Goal: Transaction & Acquisition: Purchase product/service

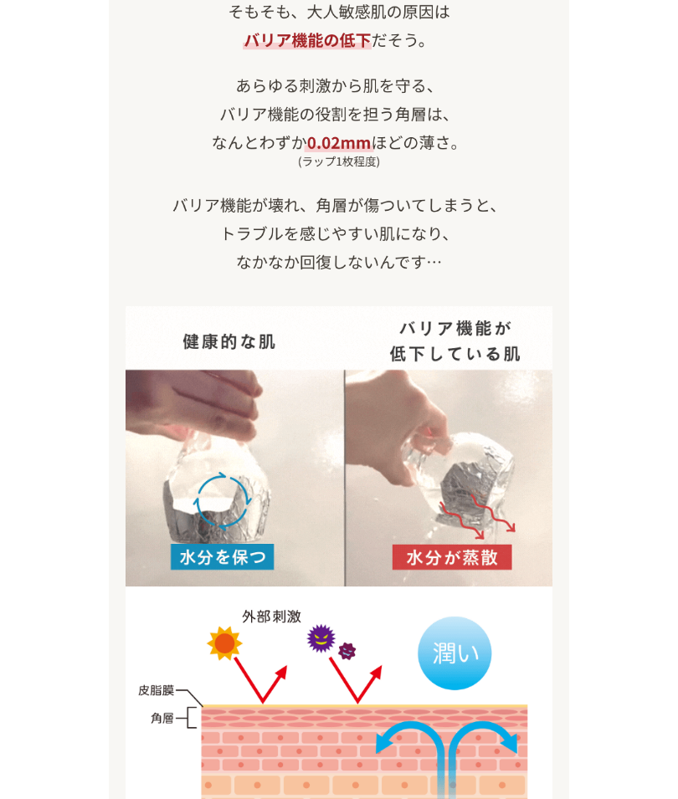
scroll to position [1689, 0]
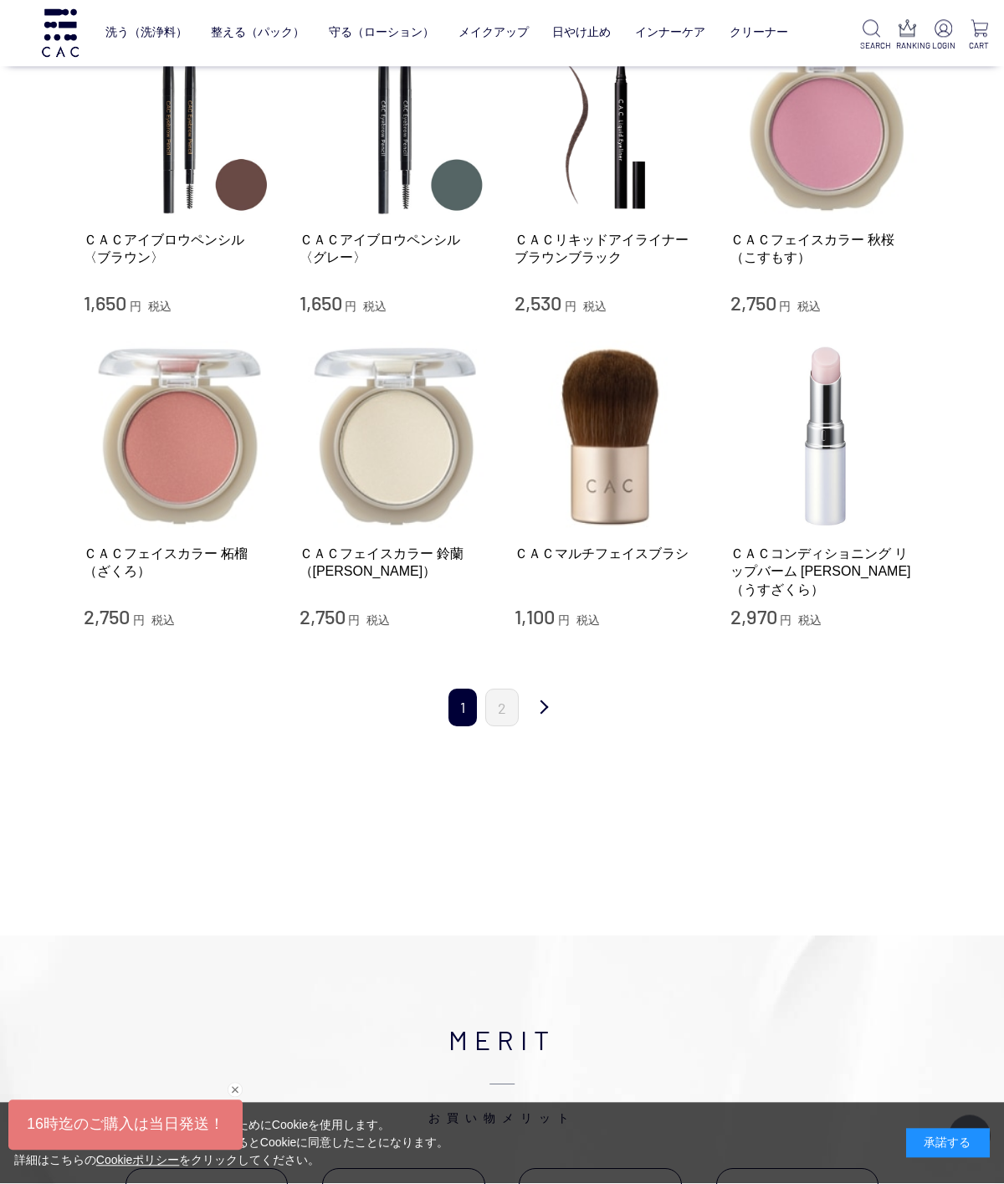
scroll to position [1689, 0]
click at [508, 689] on link "2" at bounding box center [501, 708] width 33 height 38
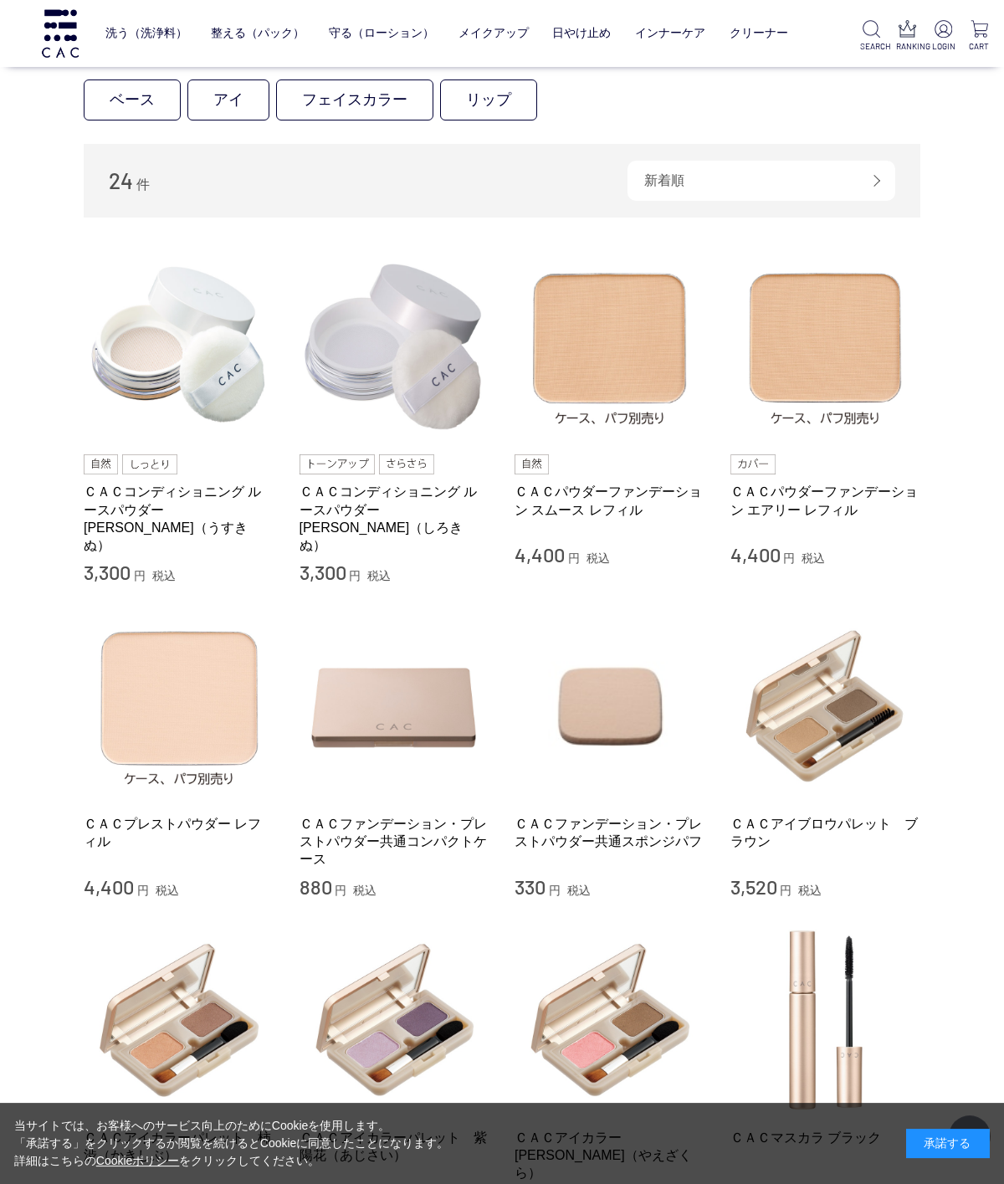
scroll to position [478, 0]
click at [206, 685] on img at bounding box center [179, 706] width 191 height 191
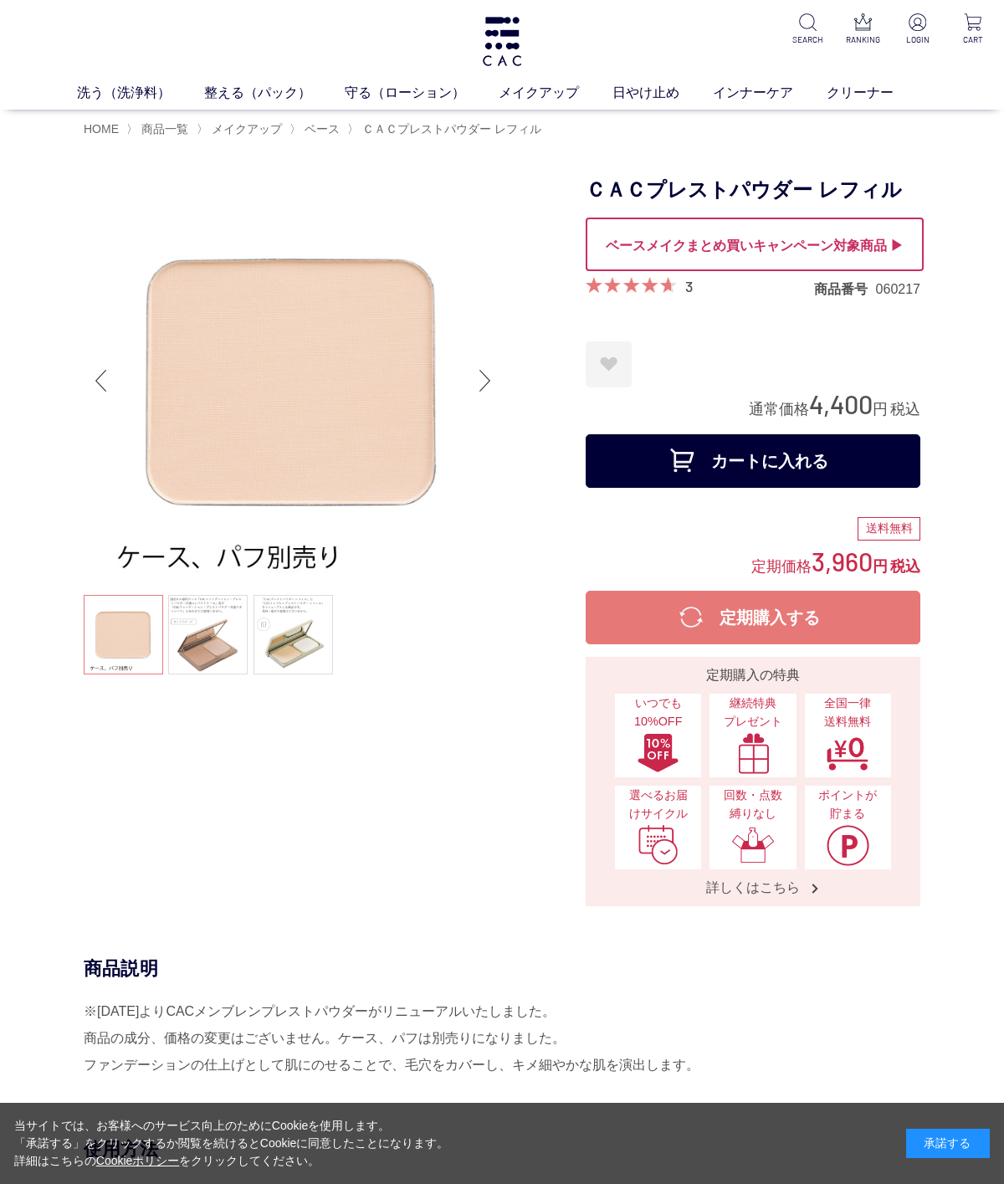
click at [207, 644] on link at bounding box center [207, 634] width 79 height 79
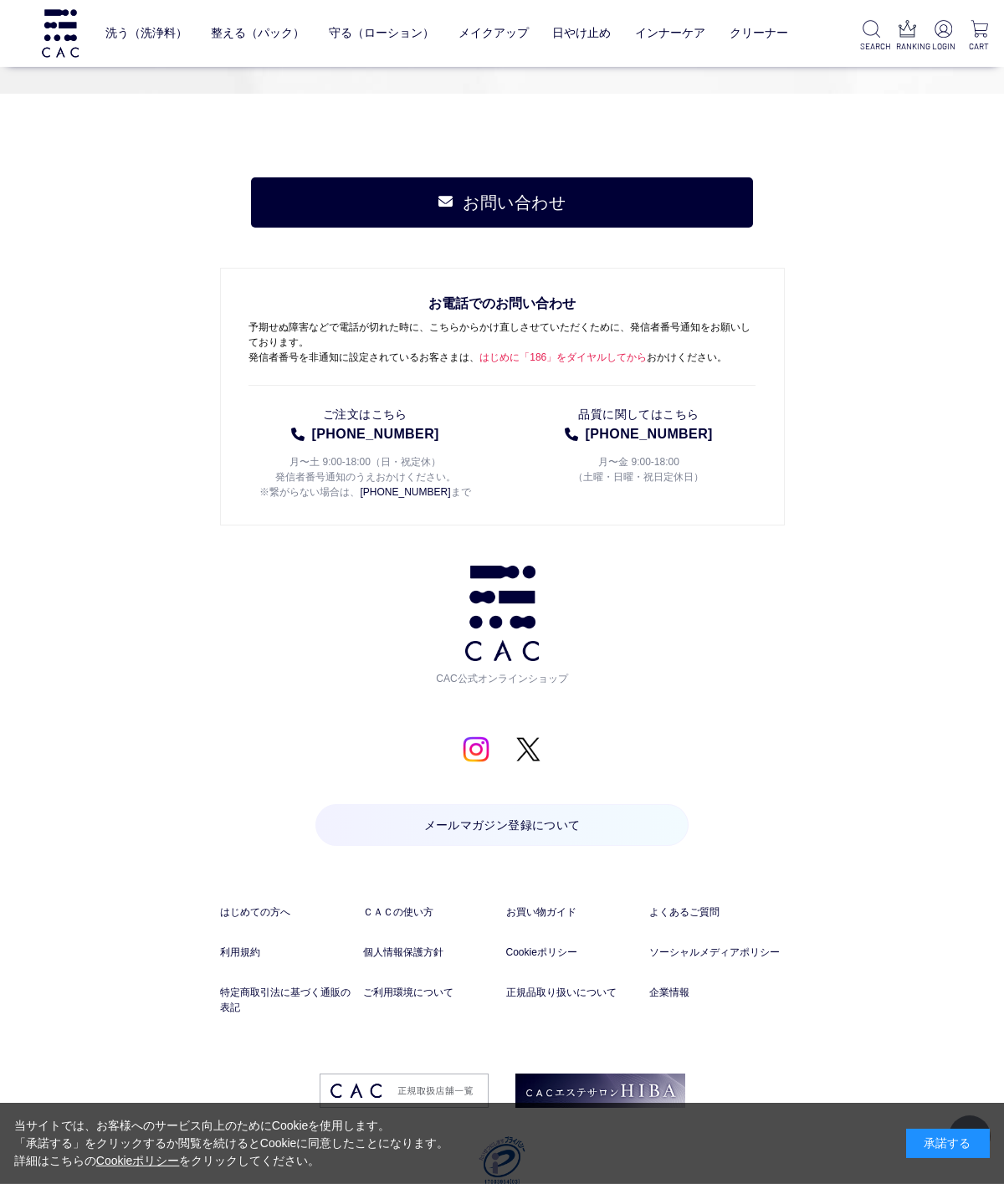
scroll to position [3931, 0]
